Goal: Transaction & Acquisition: Obtain resource

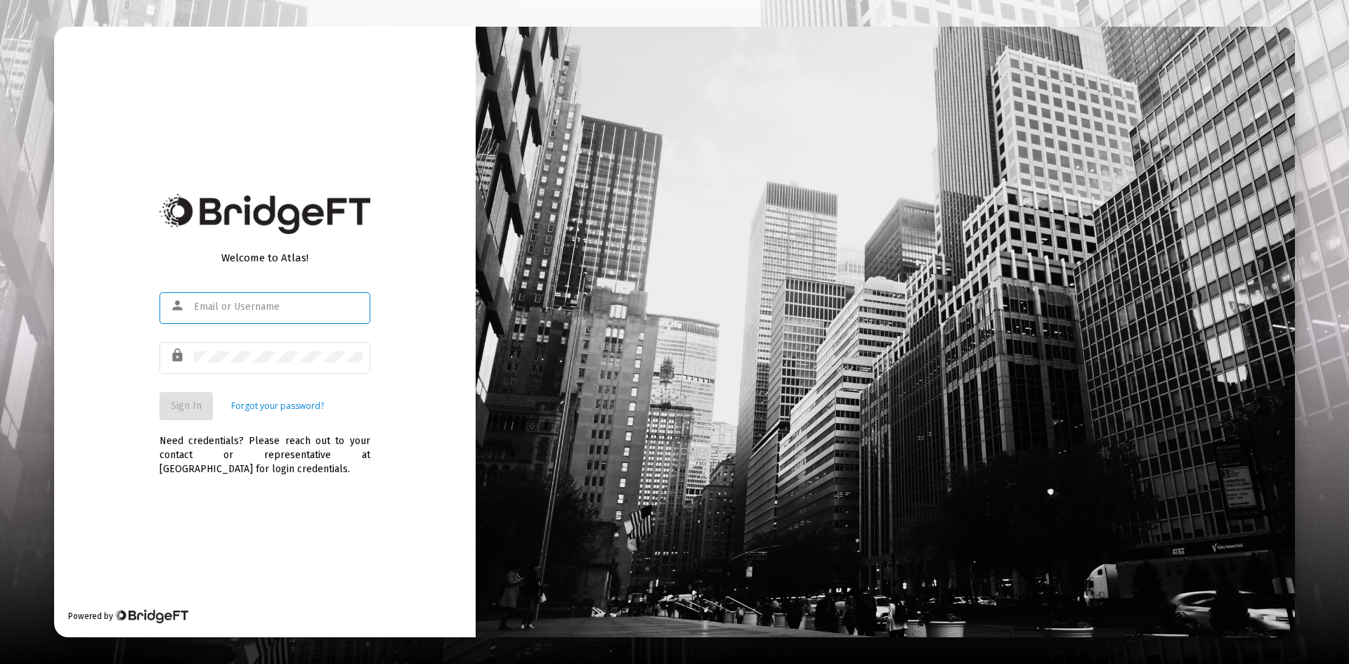
type input "[PERSON_NAME][EMAIL_ADDRESS][DOMAIN_NAME]"
click at [198, 400] on span "Sign In" at bounding box center [186, 406] width 31 height 12
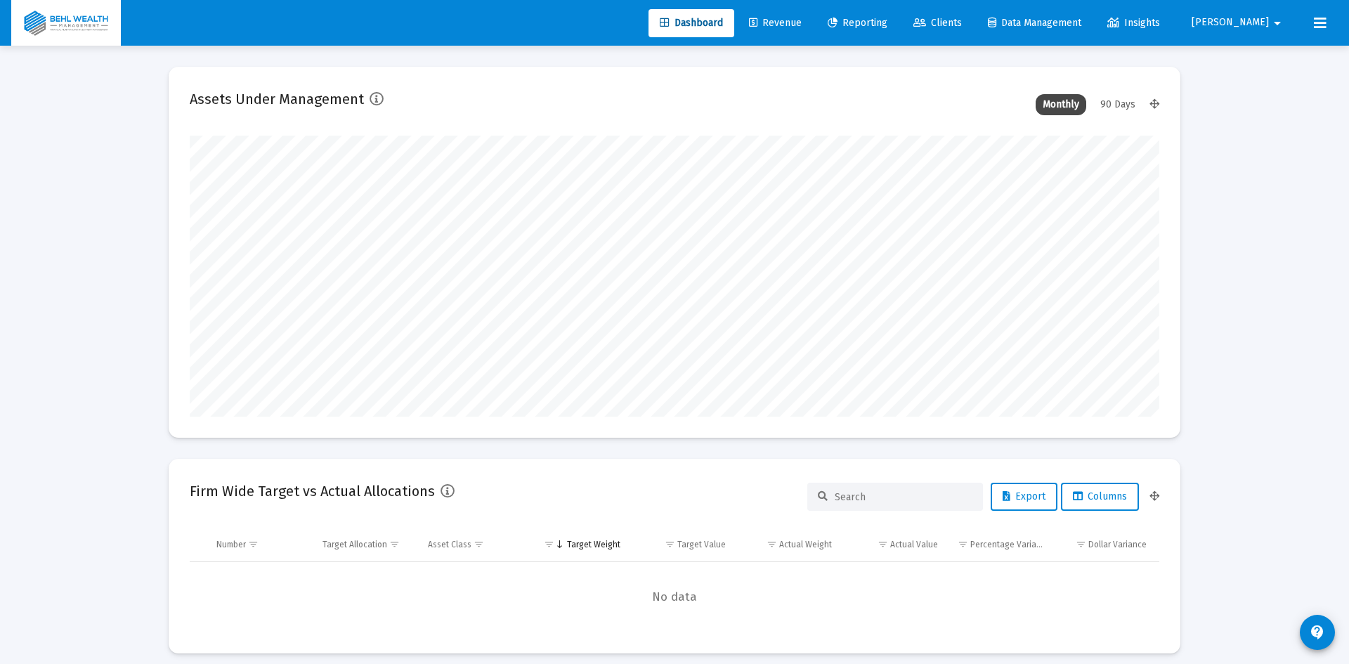
type input "[DATE]"
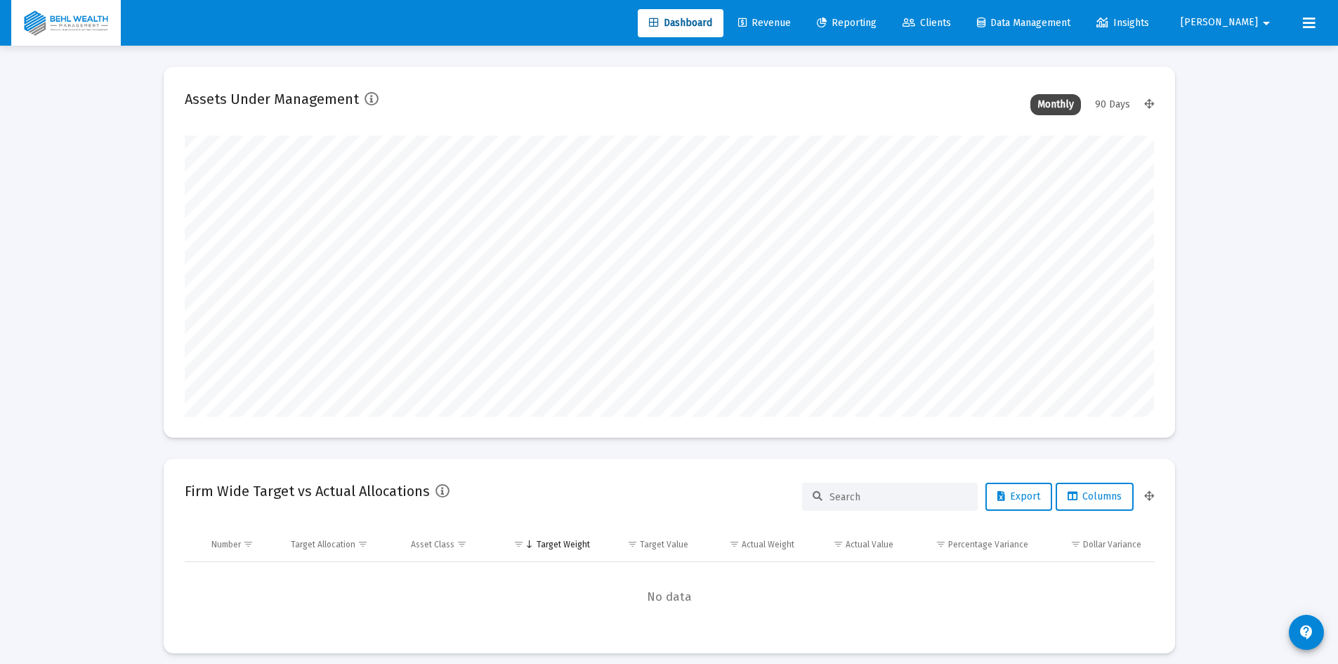
type input "[PERSON_NAME][EMAIL_ADDRESS][DOMAIN_NAME]"
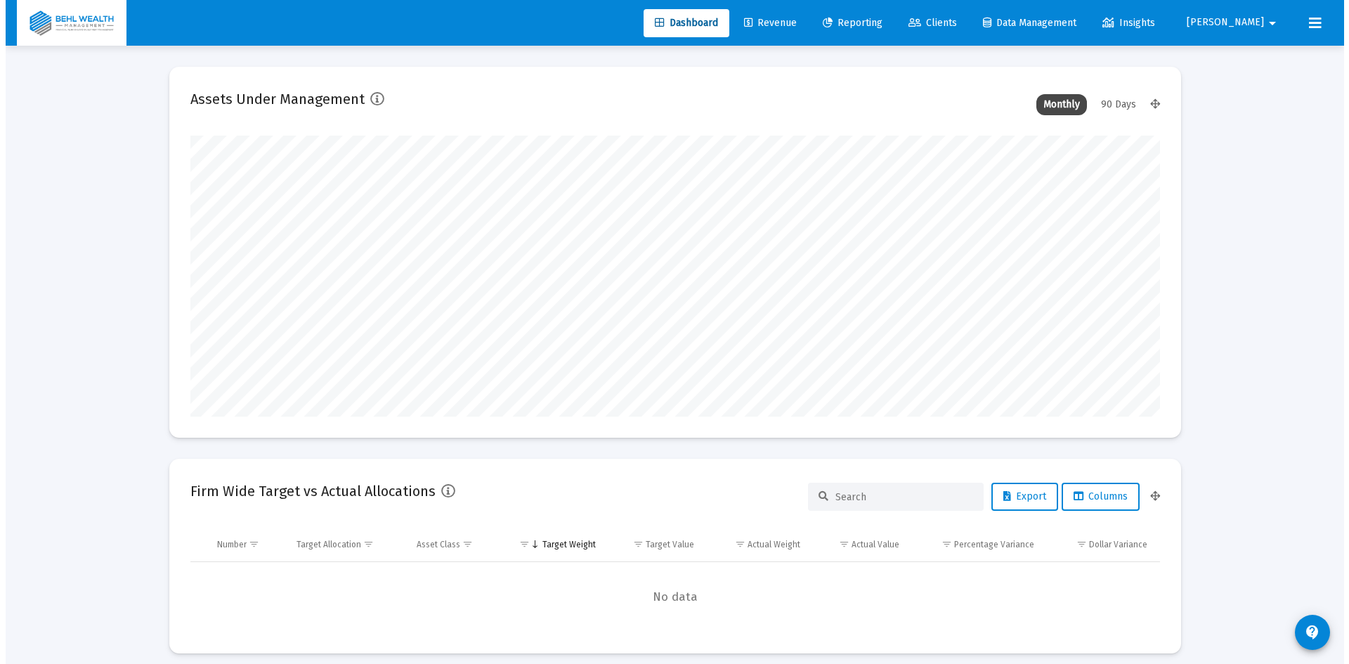
scroll to position [281, 453]
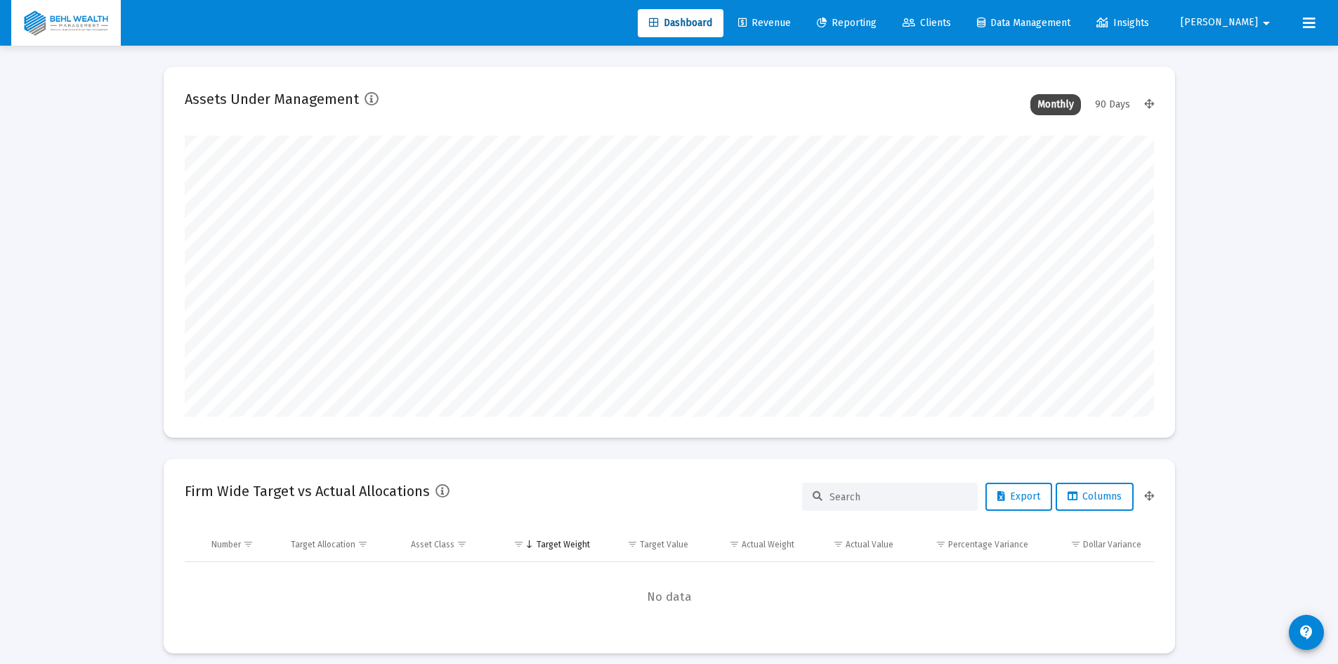
click at [877, 17] on span "Reporting" at bounding box center [847, 23] width 60 height 12
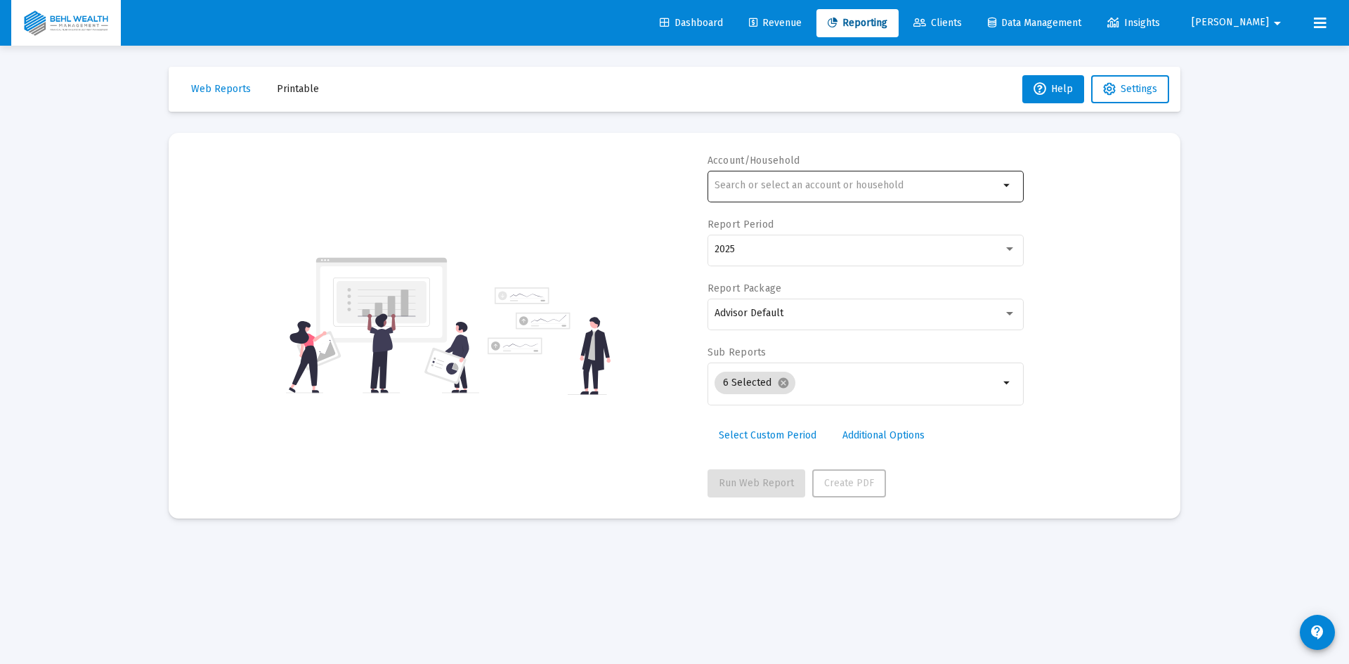
click at [883, 186] on input "text" at bounding box center [856, 185] width 285 height 11
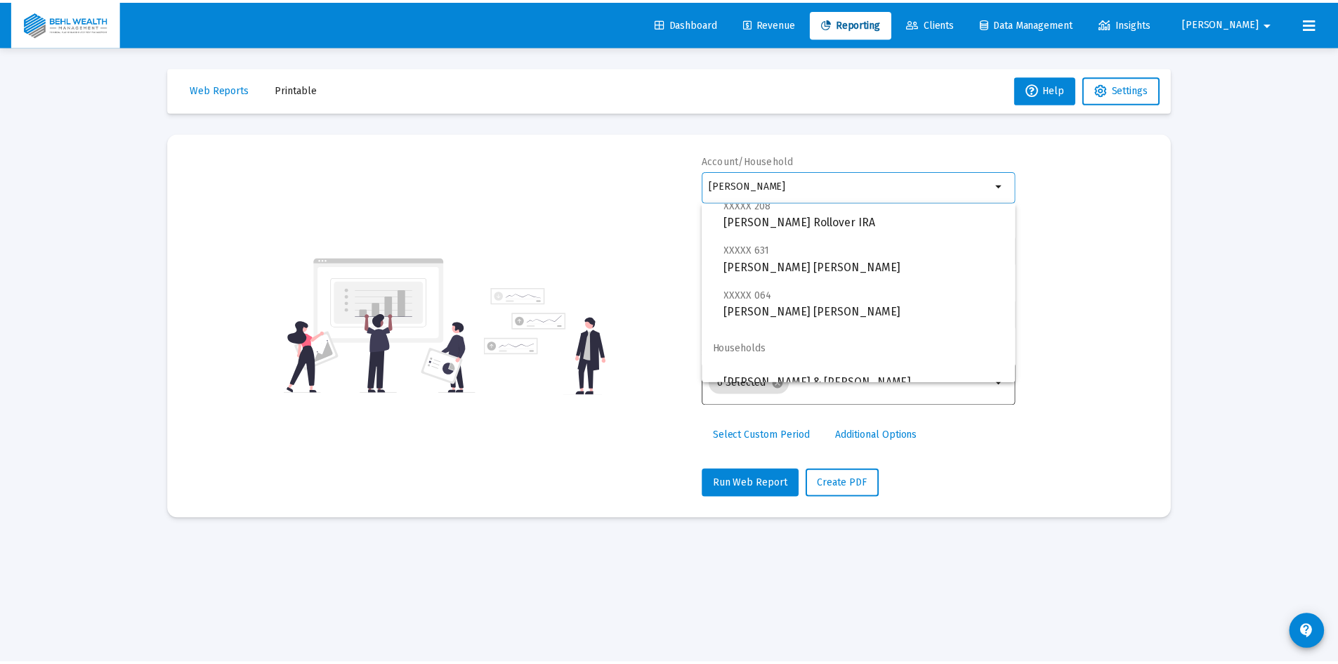
scroll to position [56, 0]
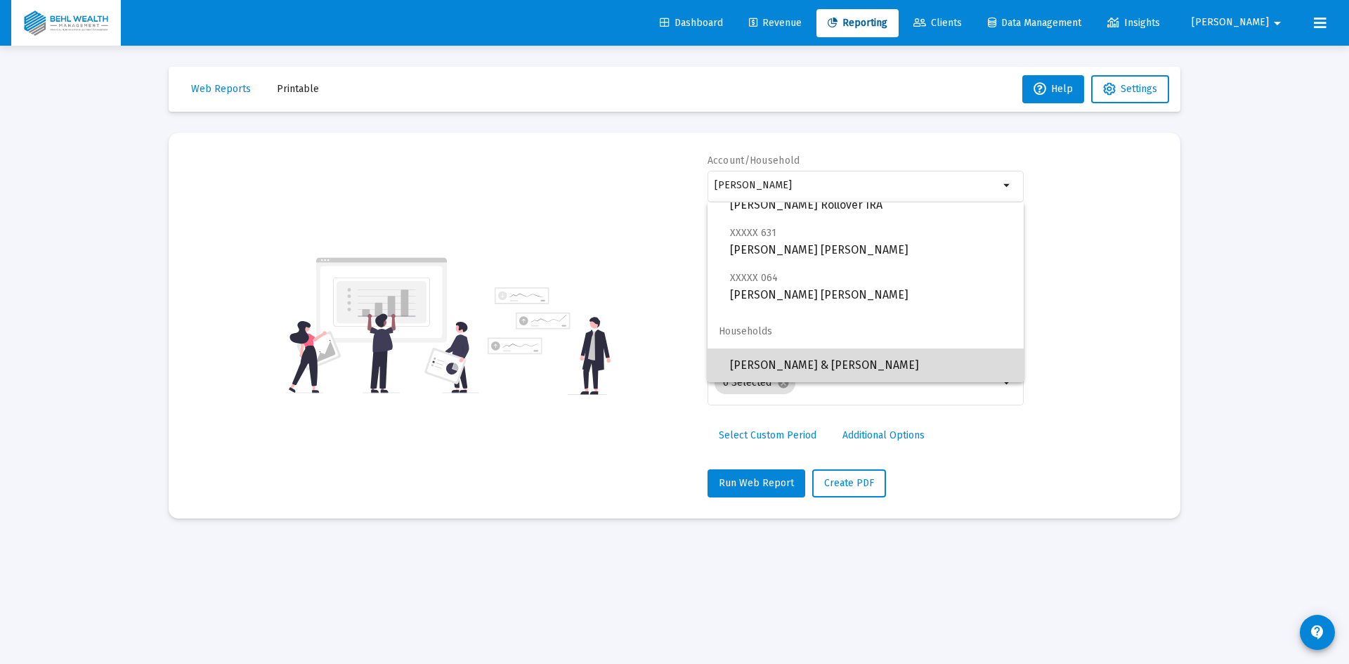
click at [880, 355] on span "[PERSON_NAME] & [PERSON_NAME]" at bounding box center [871, 365] width 282 height 34
type input "[PERSON_NAME] & [PERSON_NAME]"
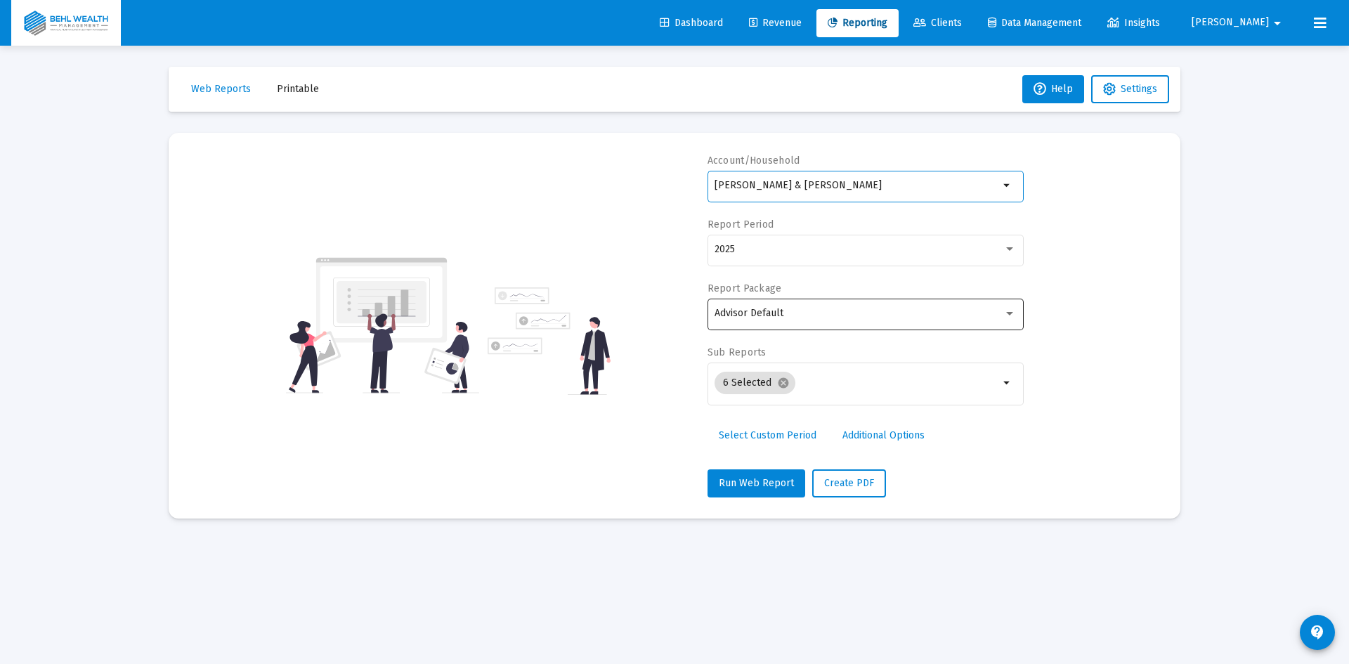
click at [846, 317] on div "Advisor Default" at bounding box center [858, 313] width 289 height 11
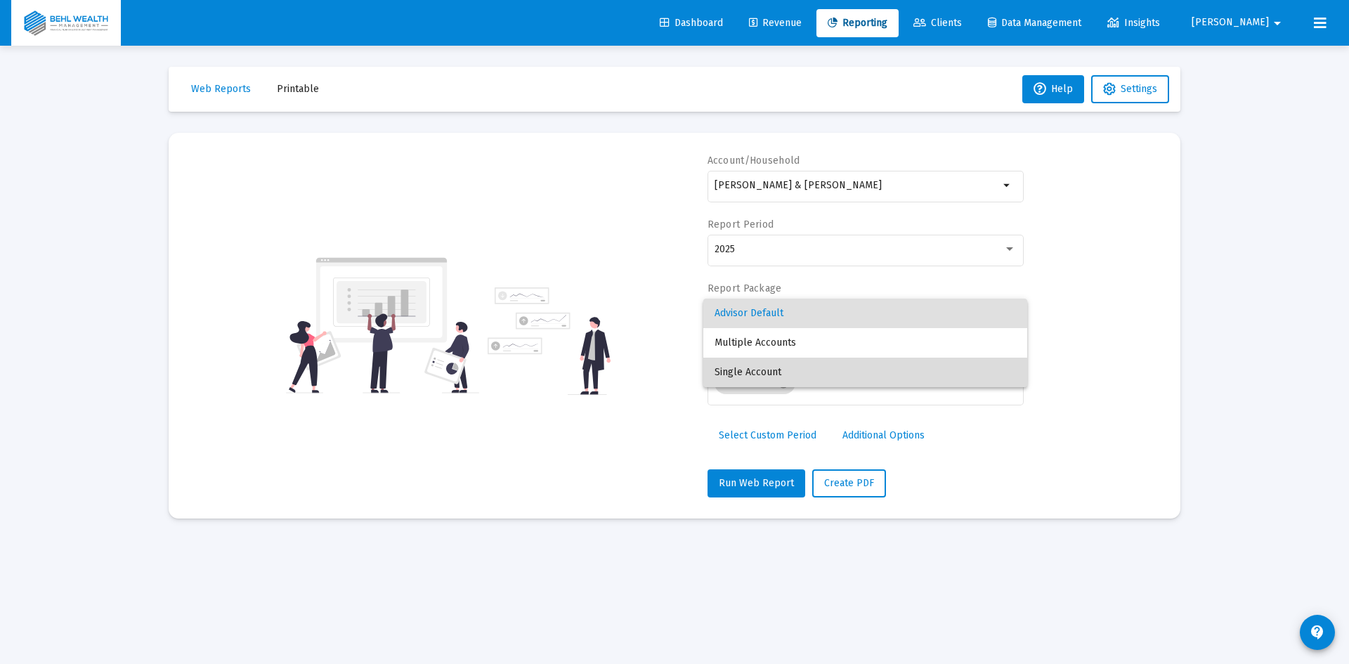
click at [807, 370] on span "Single Account" at bounding box center [864, 373] width 301 height 30
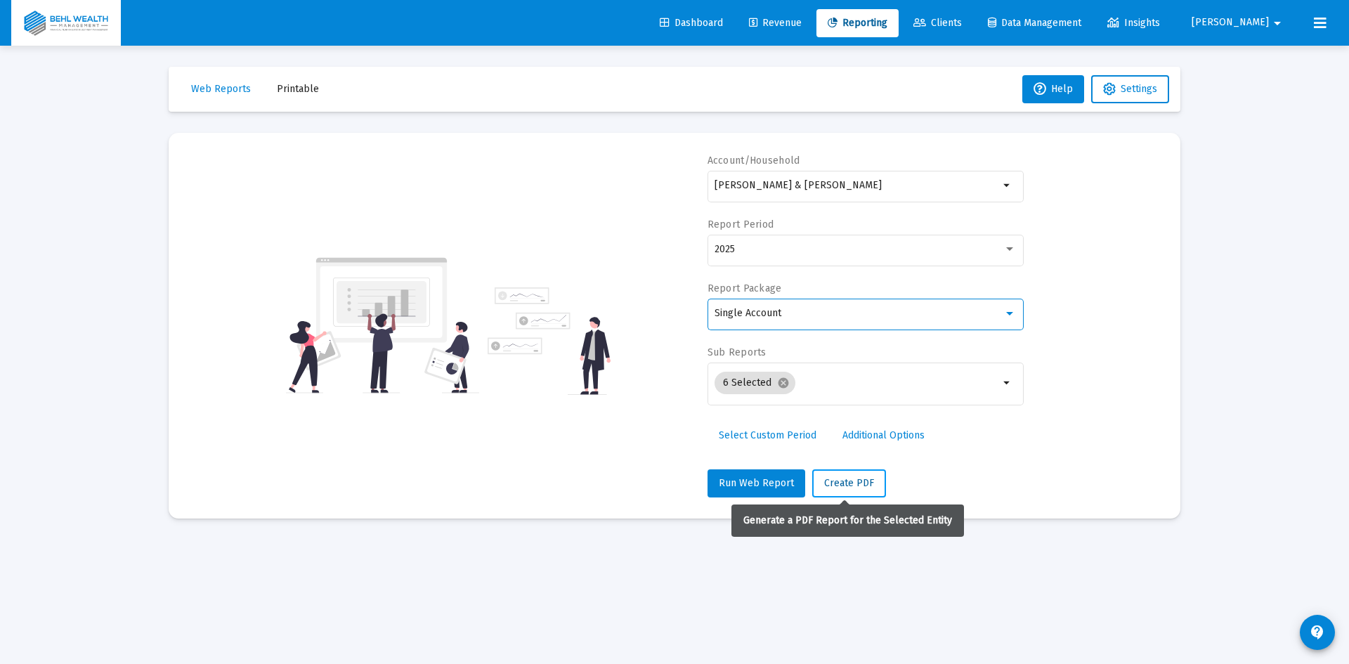
click at [849, 486] on span "Create PDF" at bounding box center [849, 483] width 50 height 12
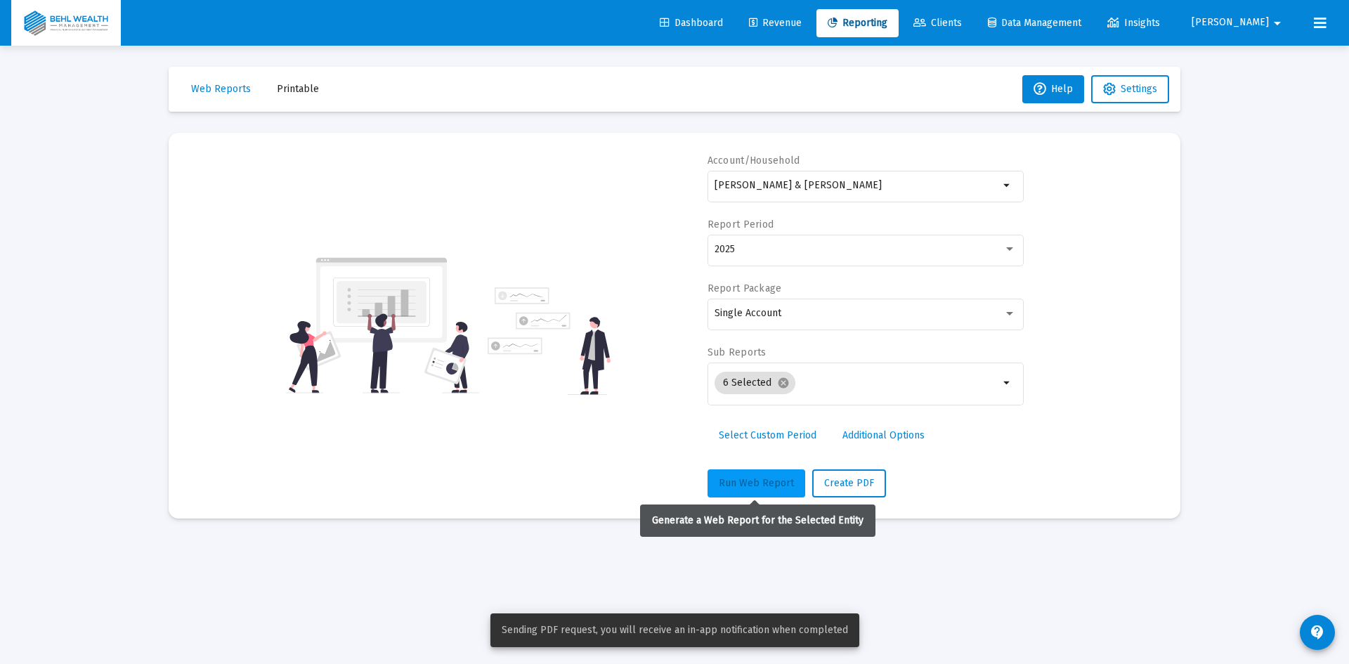
click at [759, 483] on span "Run Web Report" at bounding box center [756, 483] width 75 height 12
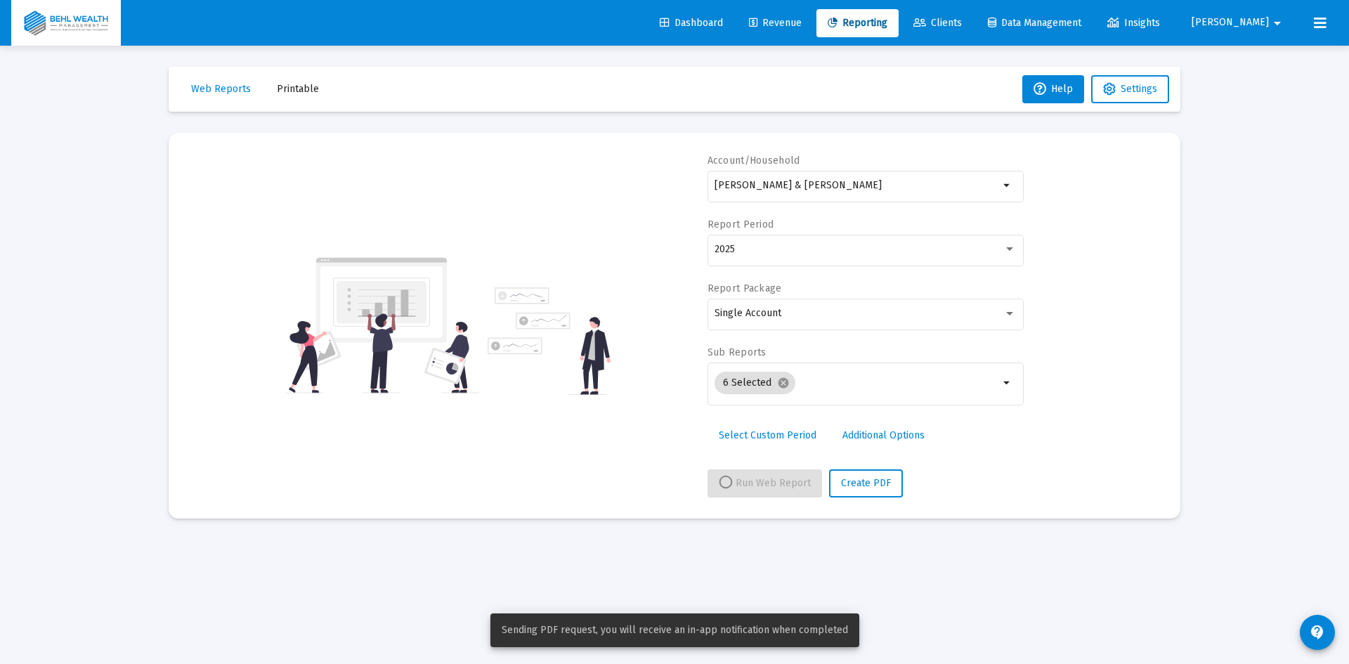
select select "View all"
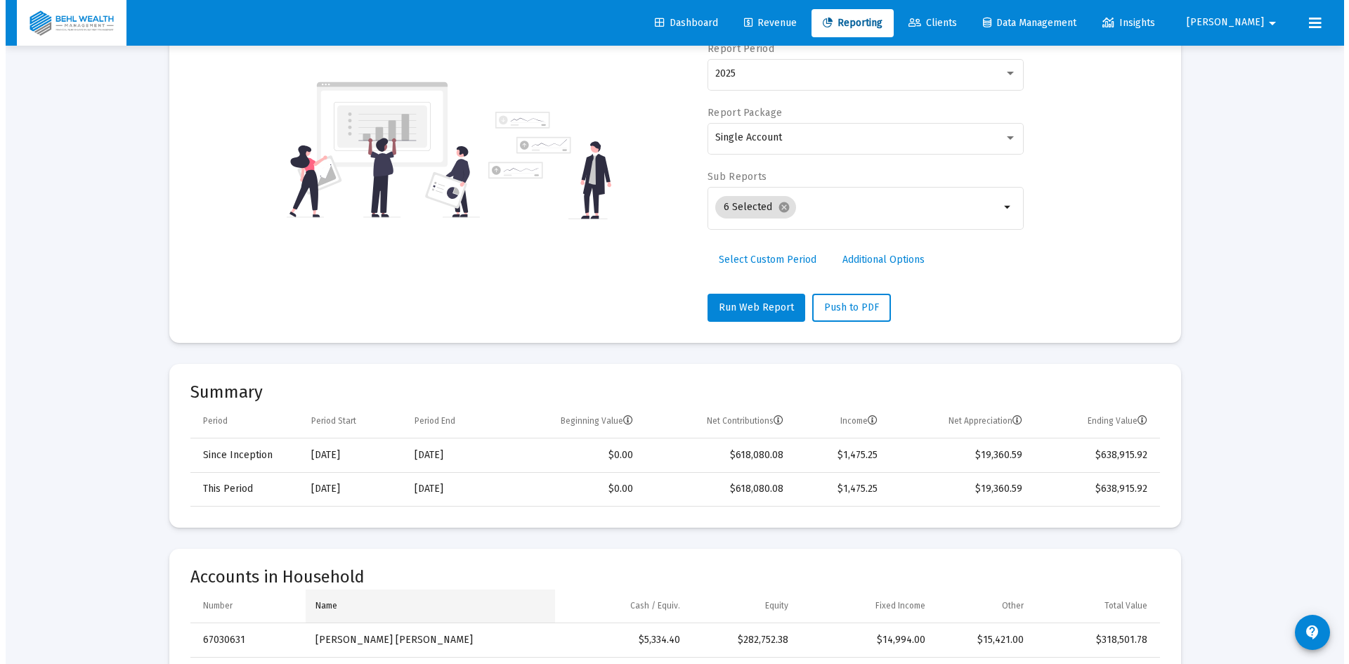
scroll to position [0, 0]
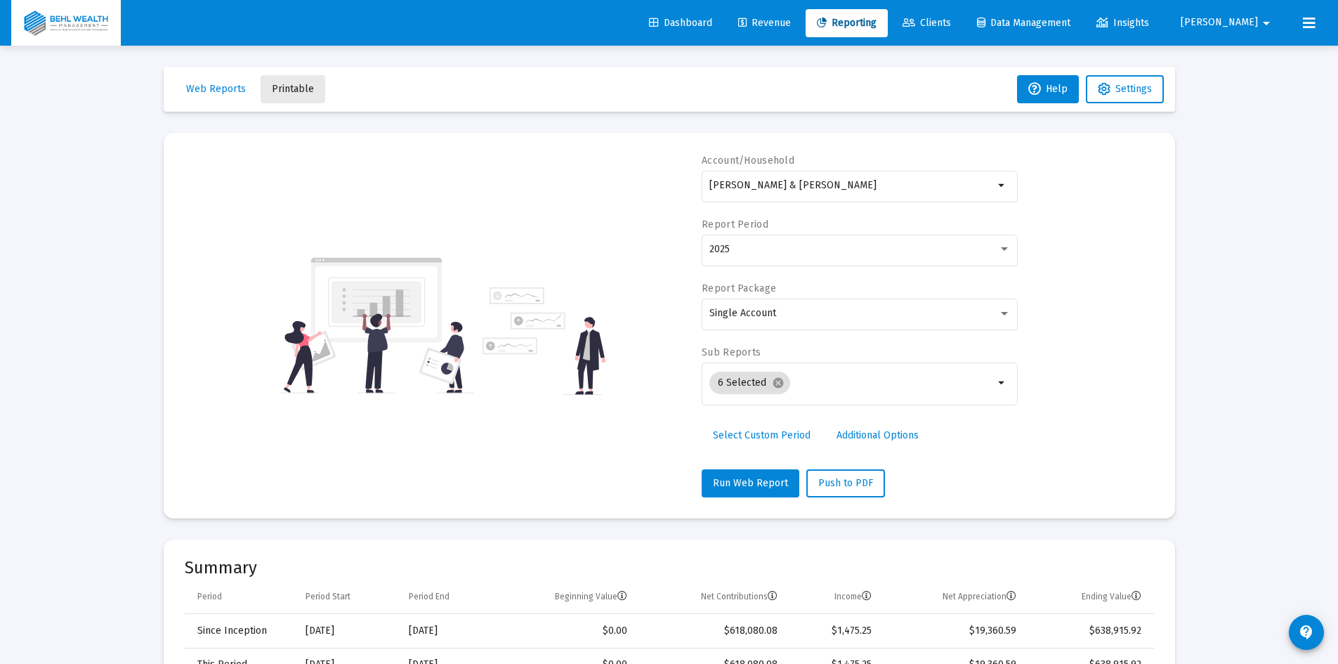
click at [299, 82] on button "Printable" at bounding box center [293, 89] width 65 height 28
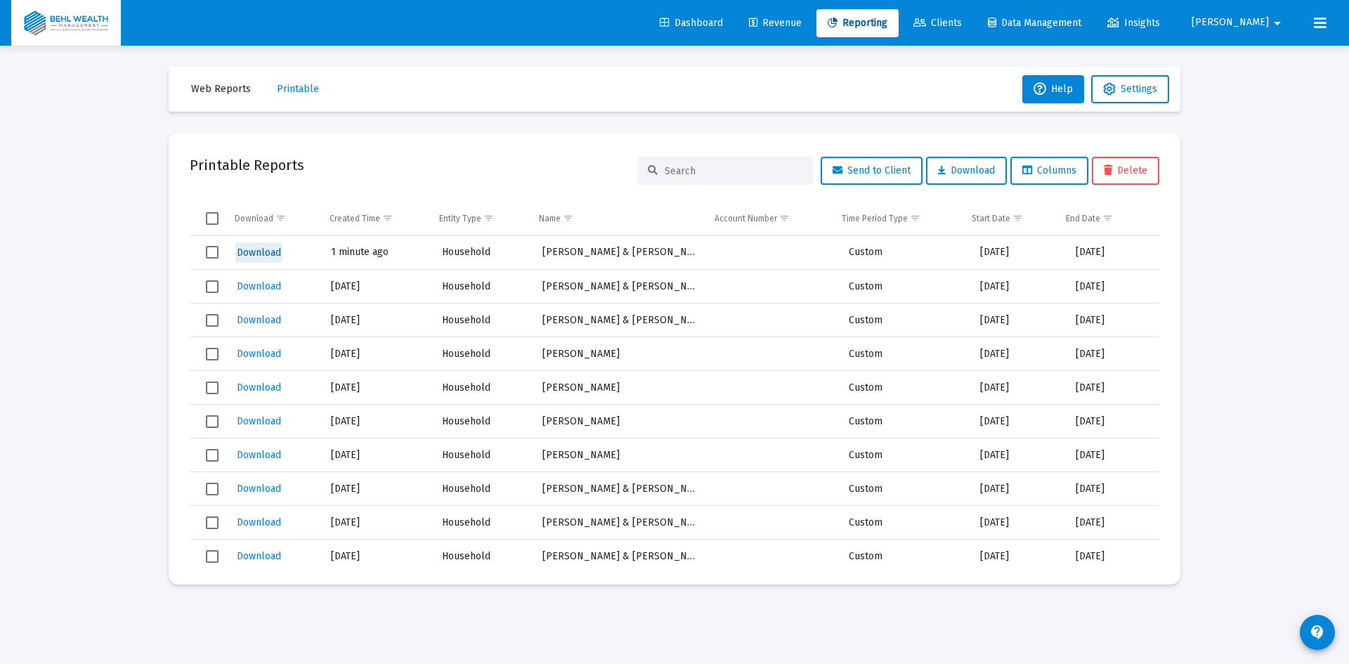
click at [279, 253] on span "Download" at bounding box center [259, 253] width 44 height 12
